Goal: Task Accomplishment & Management: Complete application form

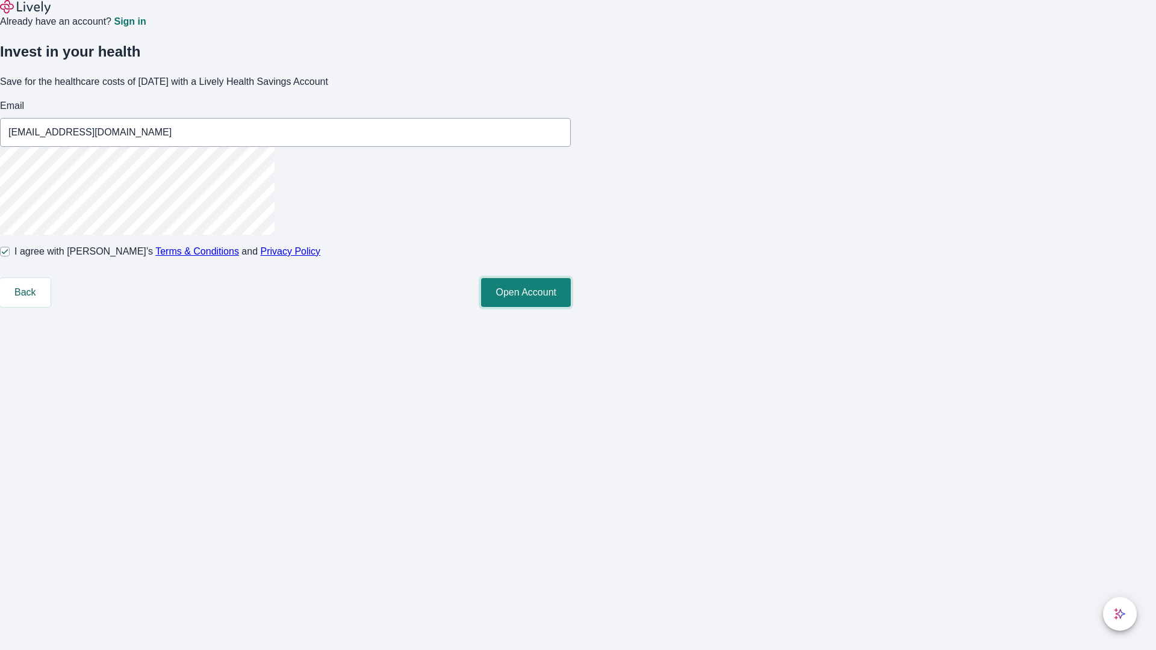
click at [571, 307] on button "Open Account" at bounding box center [526, 292] width 90 height 29
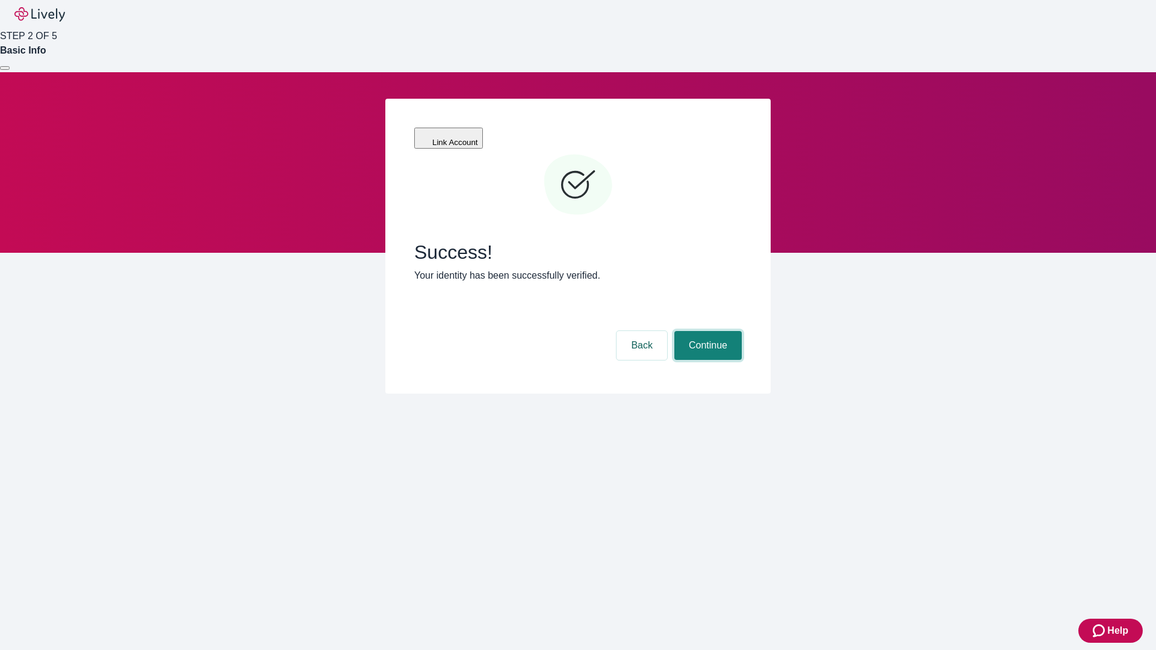
click at [706, 331] on button "Continue" at bounding box center [708, 345] width 67 height 29
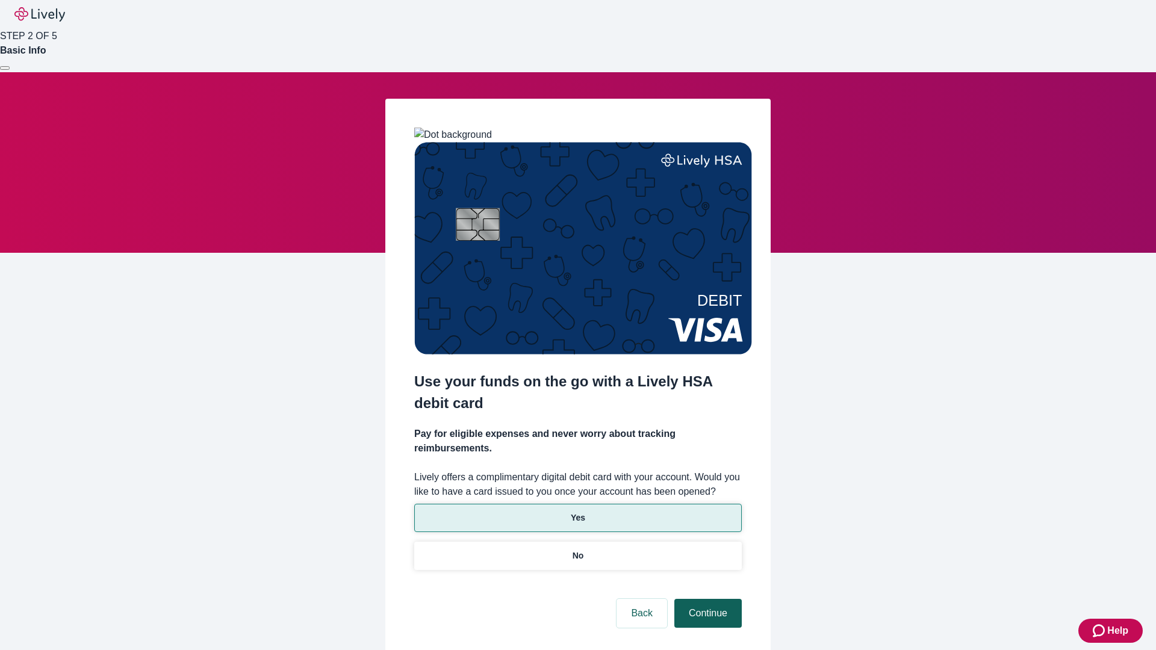
click at [578, 550] on p "No" at bounding box center [578, 556] width 11 height 13
click at [706, 599] on button "Continue" at bounding box center [708, 613] width 67 height 29
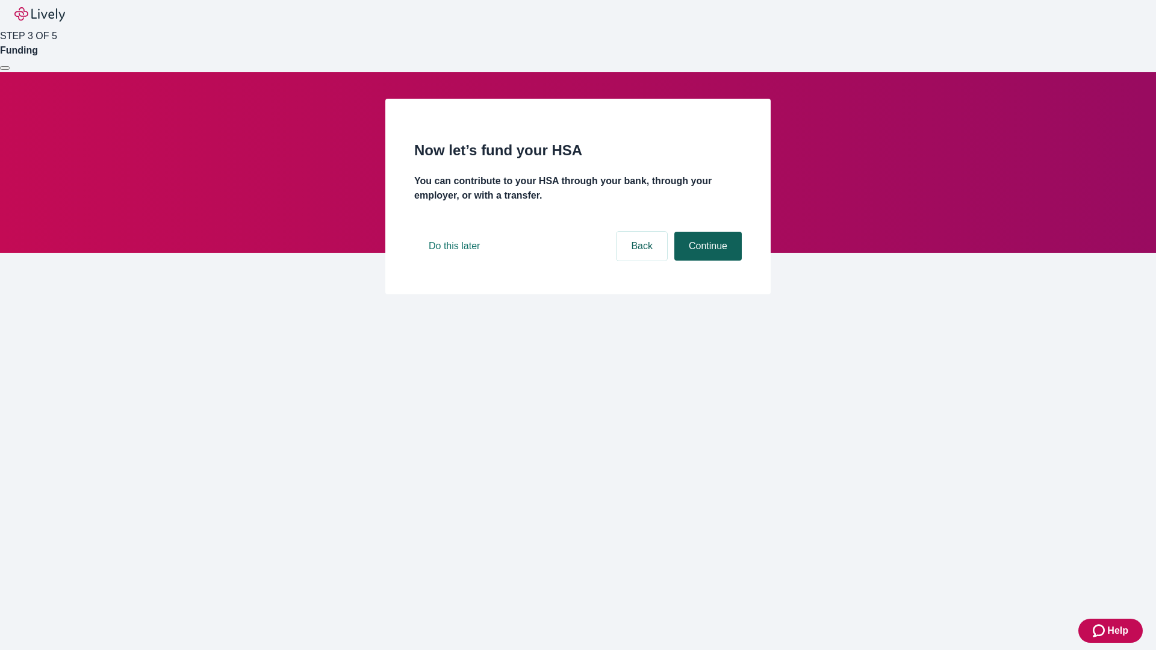
click at [706, 261] on button "Continue" at bounding box center [708, 246] width 67 height 29
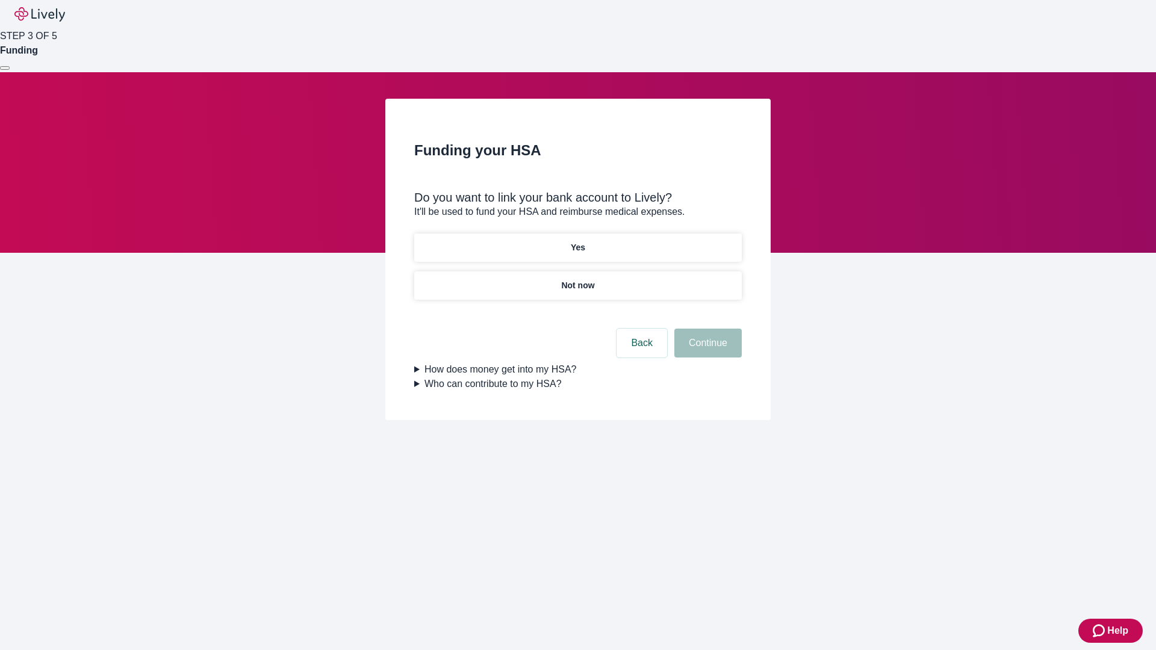
click at [578, 279] on p "Not now" at bounding box center [577, 285] width 33 height 13
click at [706, 351] on button "Continue" at bounding box center [708, 343] width 67 height 29
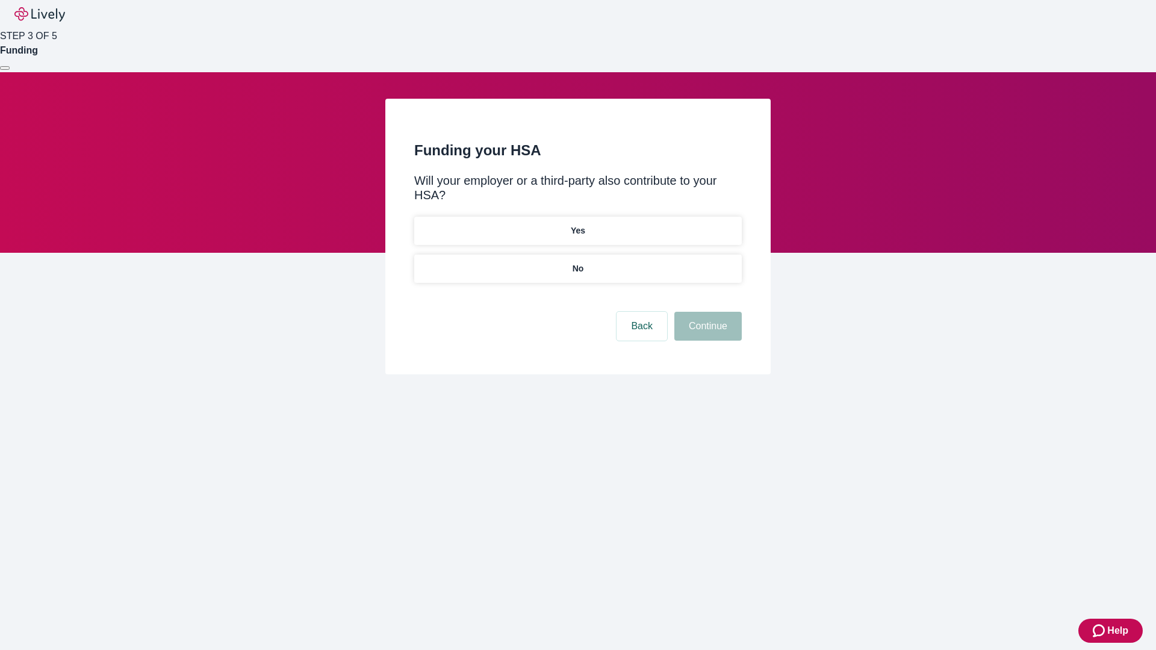
click at [578, 263] on p "No" at bounding box center [578, 269] width 11 height 13
click at [706, 312] on button "Continue" at bounding box center [708, 326] width 67 height 29
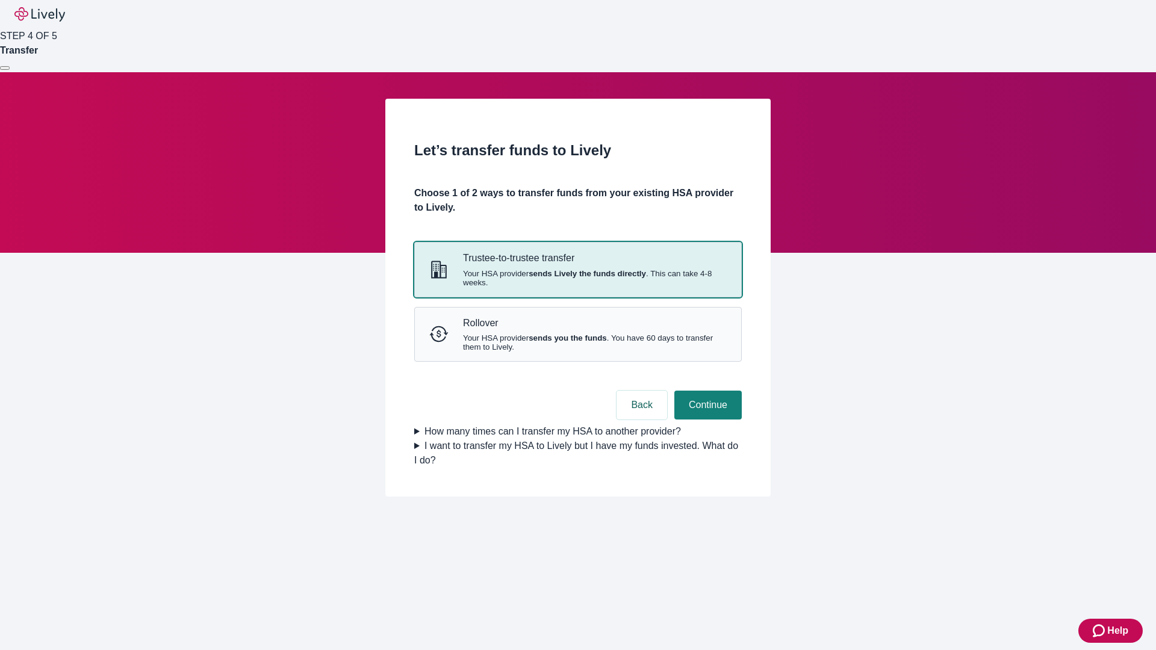
click at [578, 278] on strong "sends Lively the funds directly" at bounding box center [587, 273] width 117 height 9
click at [706, 420] on button "Continue" at bounding box center [708, 405] width 67 height 29
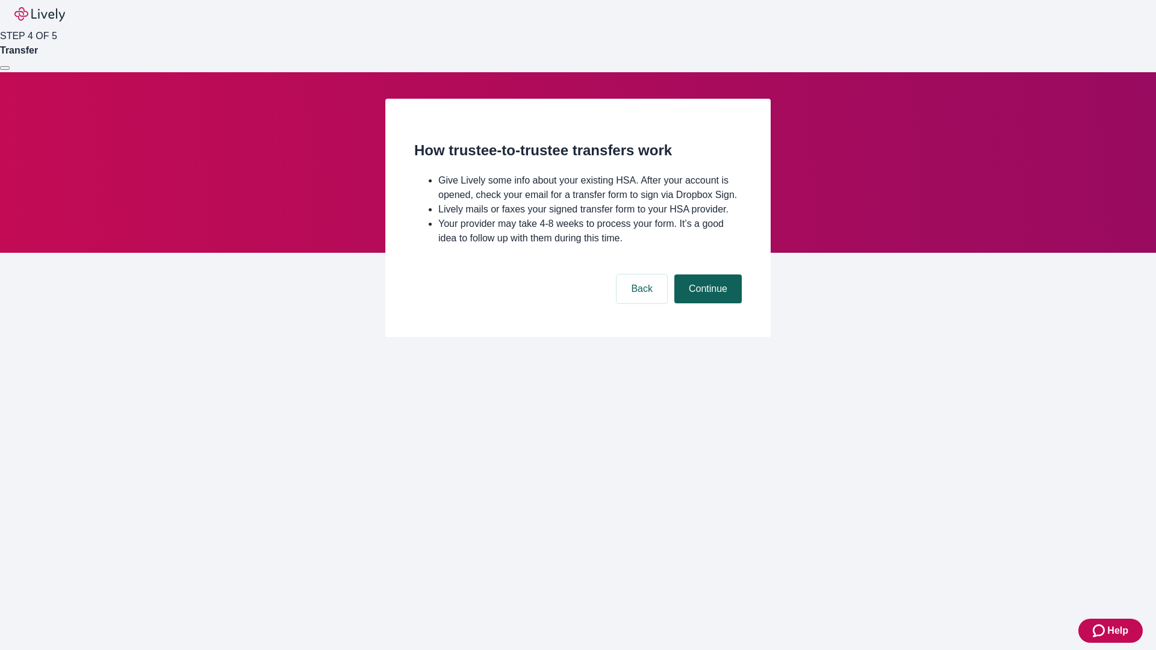
click at [706, 304] on button "Continue" at bounding box center [708, 289] width 67 height 29
